Goal: Connect with others: Connect with others

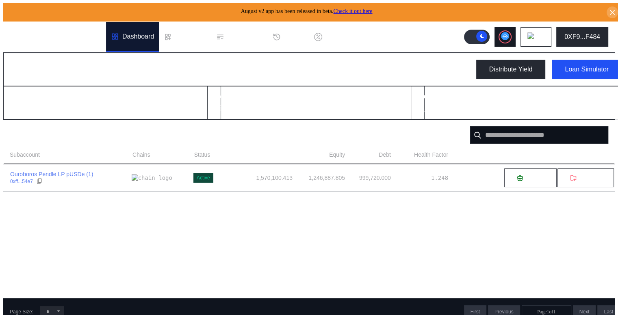
click at [509, 34] on circle at bounding box center [505, 36] width 8 height 8
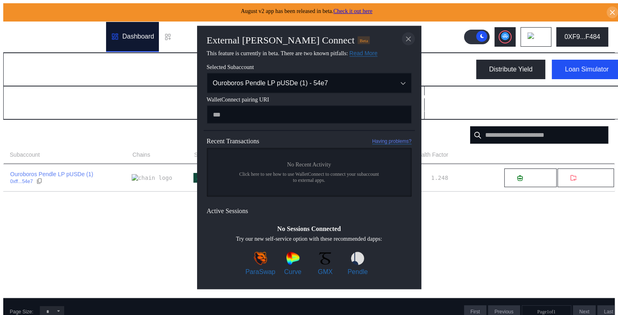
click at [408, 37] on icon "close modal" at bounding box center [408, 39] width 8 height 9
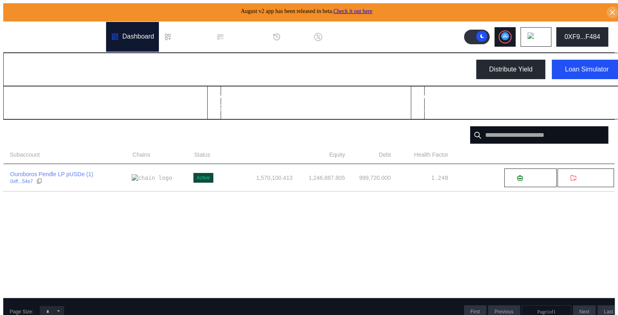
click at [509, 32] on icon at bounding box center [505, 36] width 8 height 8
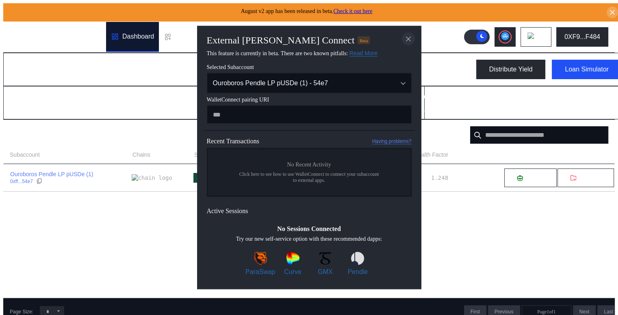
click at [410, 35] on icon "close modal" at bounding box center [408, 39] width 8 height 9
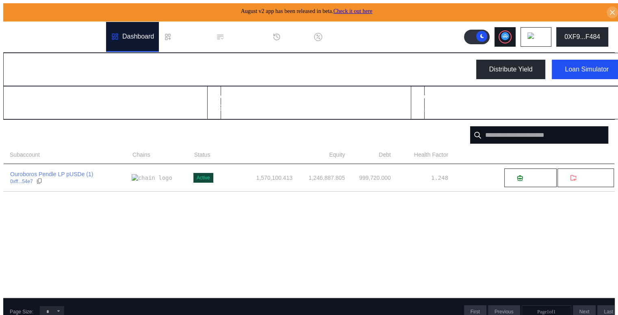
click at [508, 35] on icon at bounding box center [504, 36] width 5 height 3
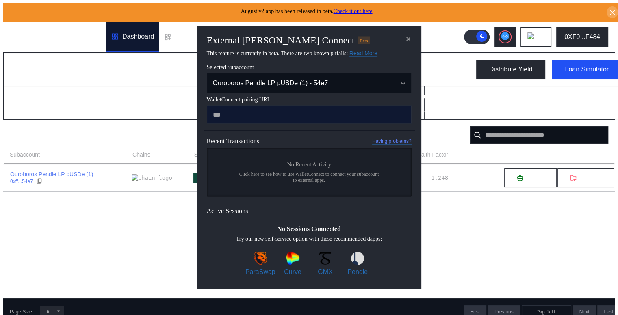
click at [302, 115] on input "modal" at bounding box center [309, 115] width 205 height 18
type input "**********"
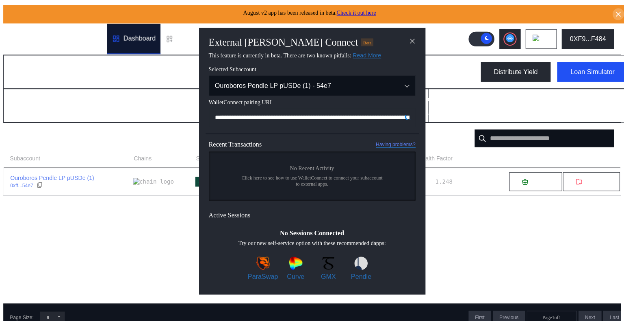
scroll to position [0, 487]
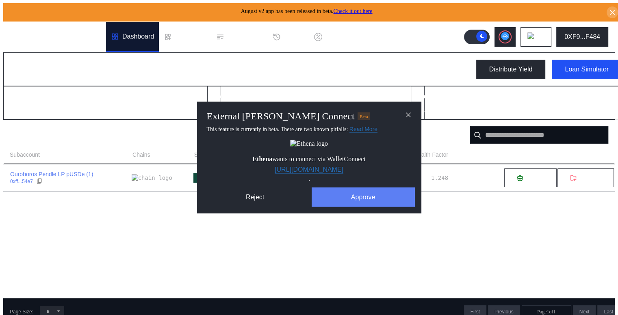
click at [358, 207] on button "Approve" at bounding box center [363, 198] width 103 height 20
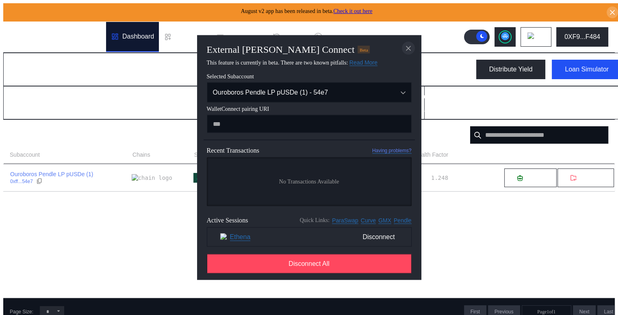
click at [403, 43] on button "close modal" at bounding box center [408, 48] width 13 height 13
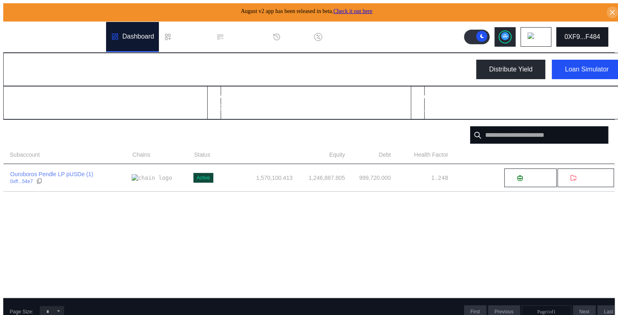
click at [576, 37] on div "0XF9...F484" at bounding box center [583, 36] width 36 height 7
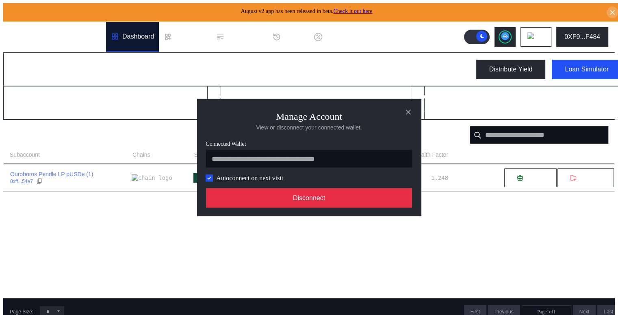
click at [349, 195] on button "Disconnect" at bounding box center [309, 199] width 206 height 20
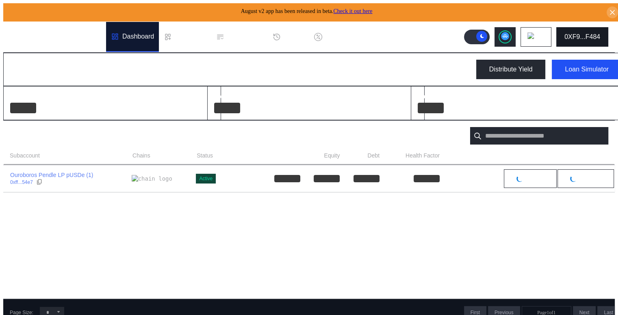
click at [571, 33] on div "0XF9...F484" at bounding box center [583, 36] width 36 height 7
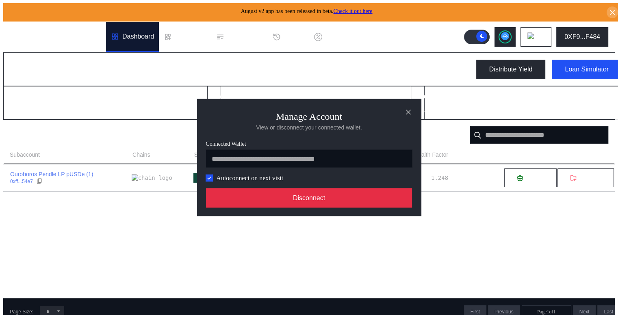
click at [379, 208] on button "Disconnect" at bounding box center [309, 199] width 206 height 20
